Goal: Task Accomplishment & Management: Manage account settings

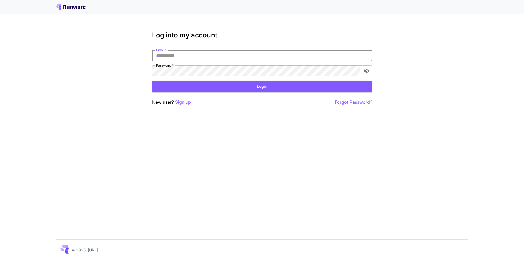
drag, startPoint x: 221, startPoint y: 55, endPoint x: 218, endPoint y: 59, distance: 4.9
click at [221, 55] on input "Email   *" at bounding box center [262, 55] width 220 height 11
type input "**********"
click button "Login" at bounding box center [262, 86] width 220 height 11
